Goal: Task Accomplishment & Management: Complete application form

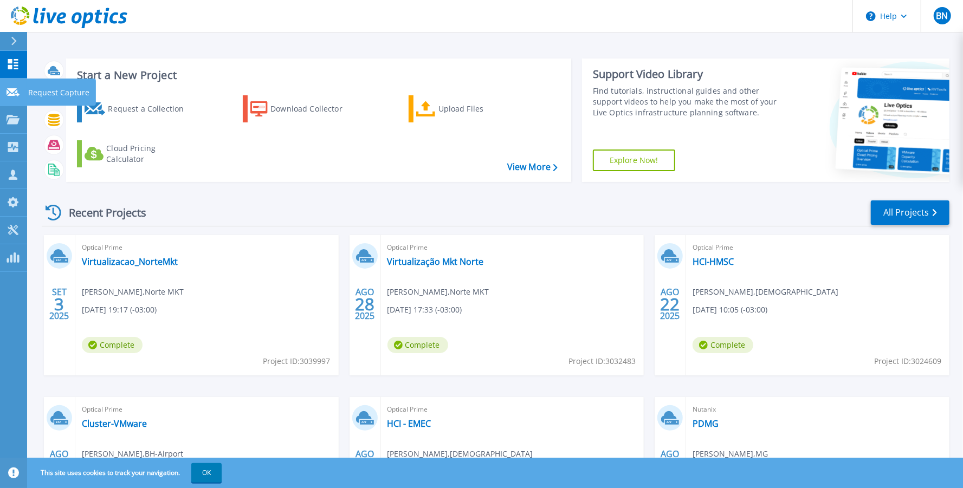
click at [12, 99] on link "Request Capture Request Capture" at bounding box center [13, 93] width 27 height 28
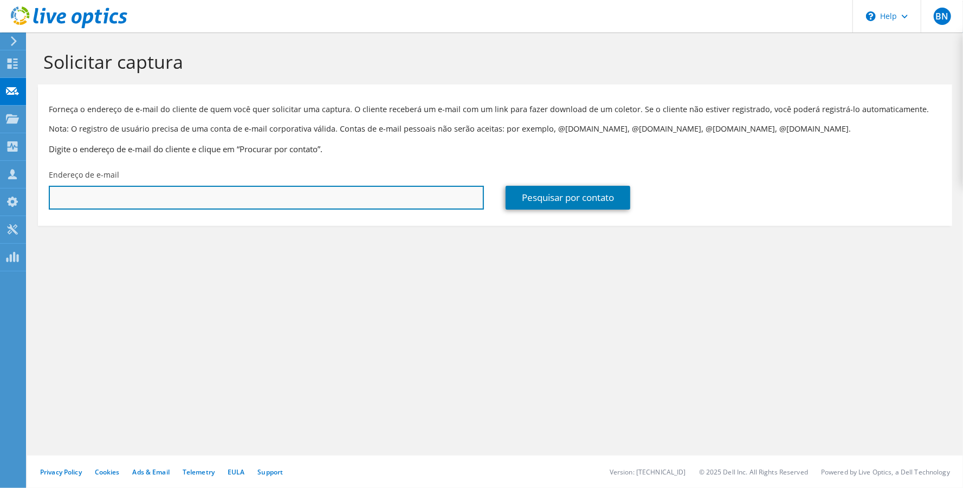
click at [197, 203] on input "text" at bounding box center [266, 198] width 435 height 24
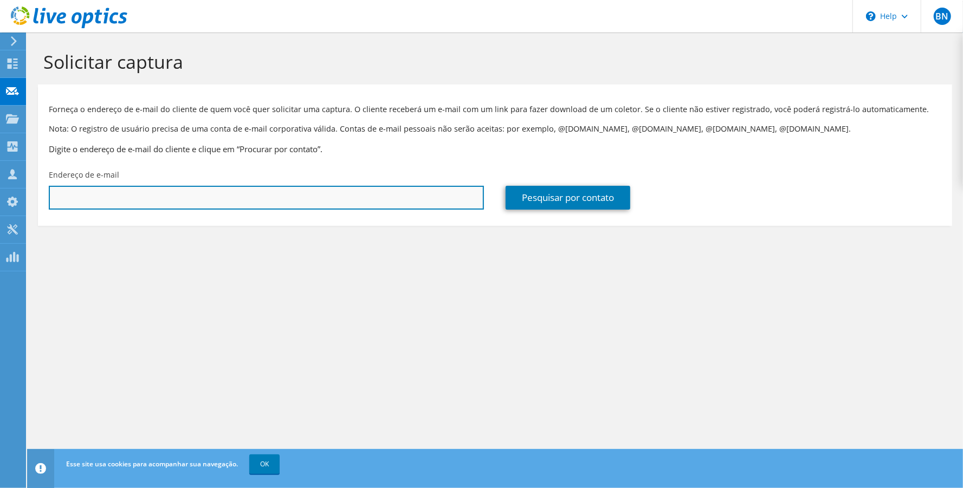
paste input "652849"
type input "652849"
paste input "cristiano@uberlandia.mg.gov.br"
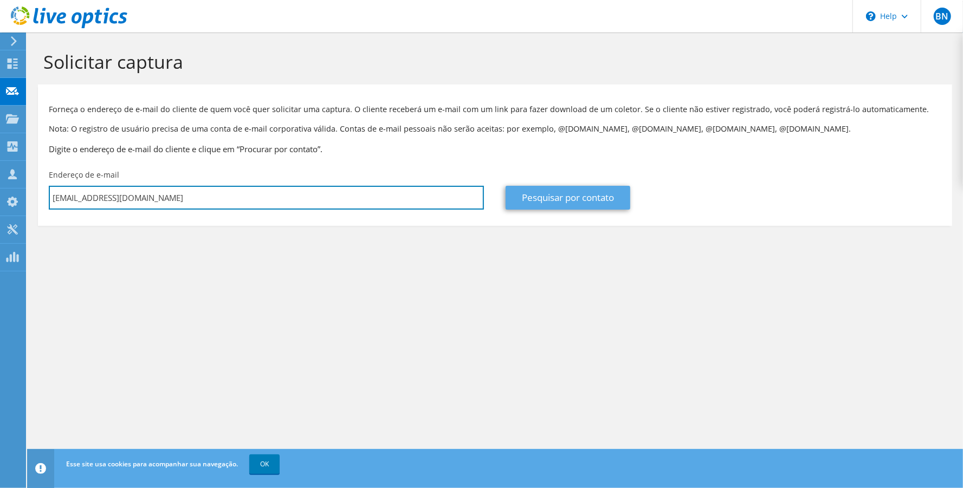
type input "cristiano@uberlandia.mg.gov.br"
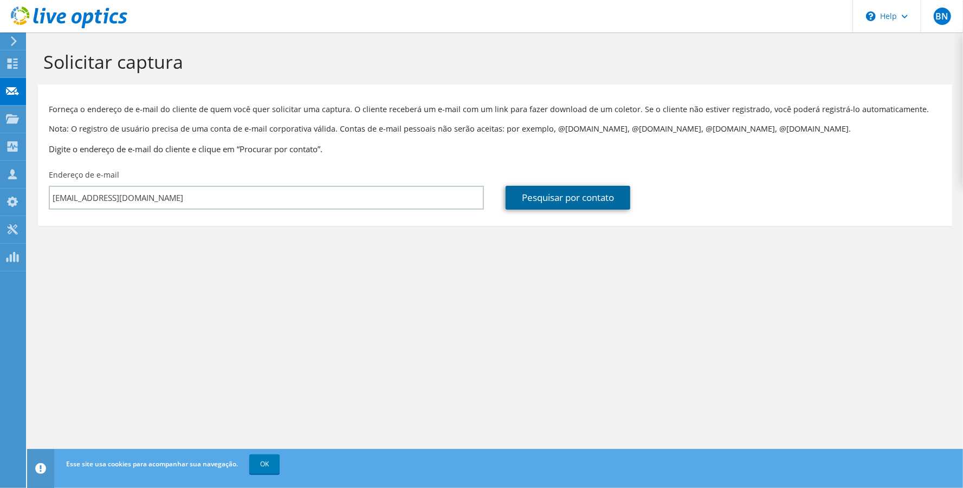
click at [569, 204] on link "Pesquisar por contato" at bounding box center [568, 198] width 125 height 24
type input "PREFEITURA MUNICIPAL DE UBERLANDIA MG"
type input "Cristiano"
type input "Farias"
type input "Brasil"
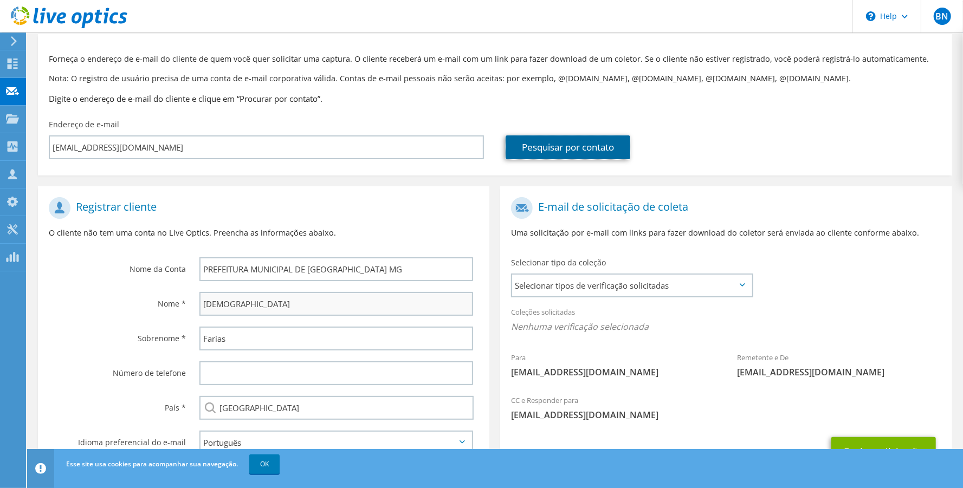
scroll to position [72, 0]
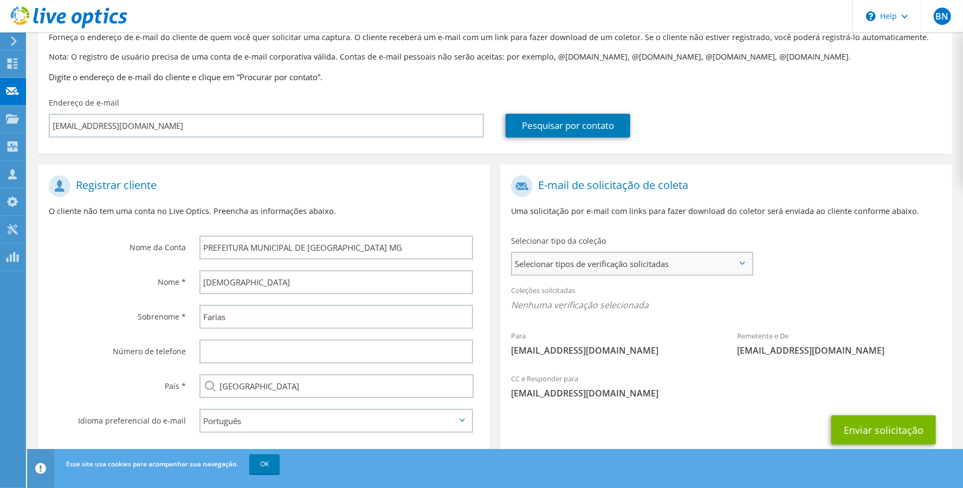
click at [631, 265] on span "Selecionar tipos de verificação solicitadas" at bounding box center [632, 264] width 240 height 22
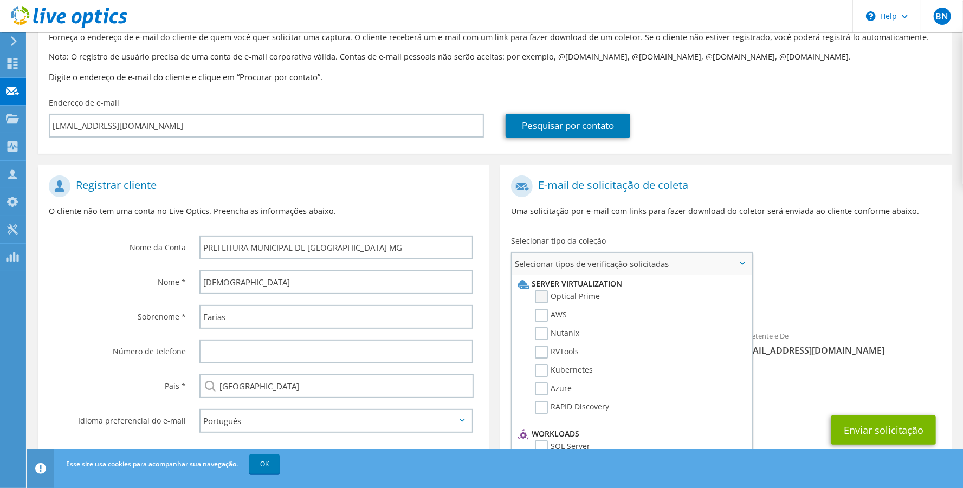
click at [539, 297] on label "Optical Prime" at bounding box center [567, 297] width 65 height 13
click at [0, 0] on input "Optical Prime" at bounding box center [0, 0] width 0 height 0
click at [540, 346] on label "RVTools" at bounding box center [557, 352] width 44 height 13
click at [0, 0] on input "RVTools" at bounding box center [0, 0] width 0 height 0
click at [539, 327] on label "Nutanix" at bounding box center [557, 333] width 44 height 13
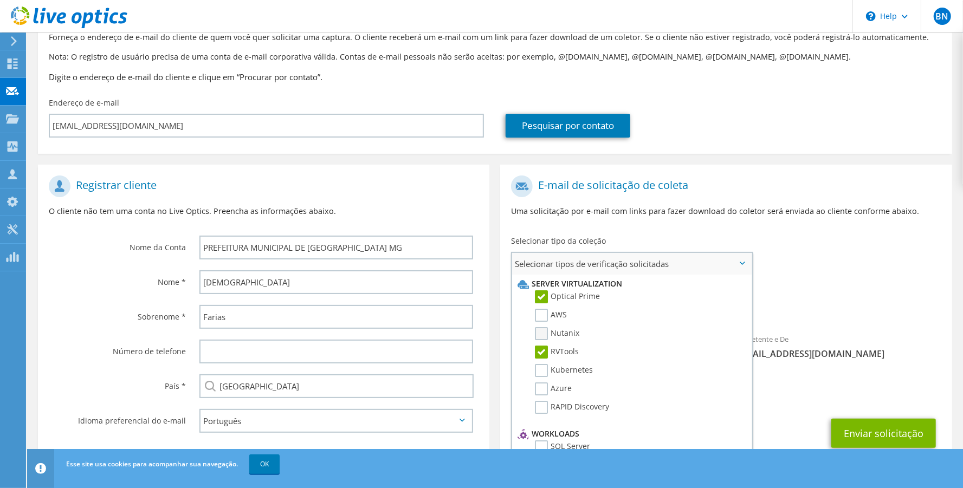
click at [0, 0] on input "Nutanix" at bounding box center [0, 0] width 0 height 0
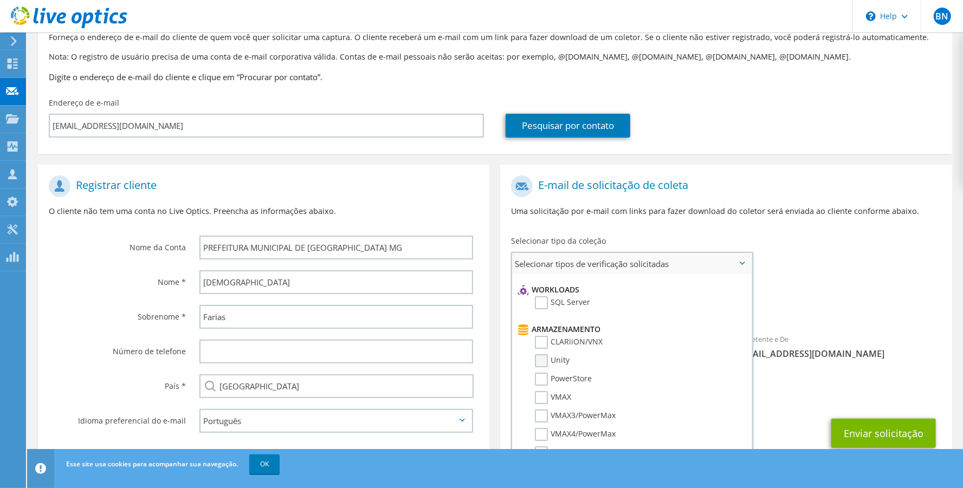
click at [543, 355] on label "Unity" at bounding box center [552, 361] width 35 height 13
click at [0, 0] on input "Unity" at bounding box center [0, 0] width 0 height 0
click at [541, 356] on label "Unity" at bounding box center [552, 361] width 35 height 13
click at [0, 0] on input "Unity" at bounding box center [0, 0] width 0 height 0
click at [863, 432] on button "Enviar solicitação" at bounding box center [884, 433] width 105 height 29
